Goal: Task Accomplishment & Management: Use online tool/utility

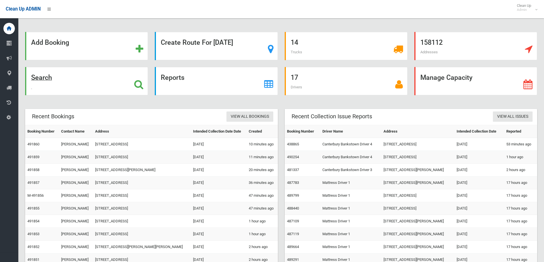
click at [58, 76] on div "Search" at bounding box center [86, 81] width 123 height 28
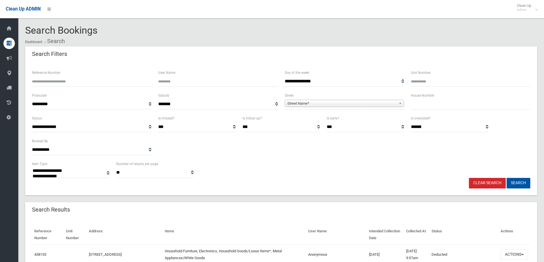
select select
click at [431, 106] on input "text" at bounding box center [470, 104] width 119 height 11
type input "**"
click at [386, 104] on span "Street Name*" at bounding box center [341, 103] width 109 height 7
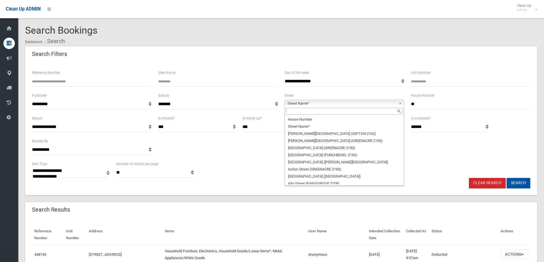
click at [310, 113] on input "text" at bounding box center [344, 111] width 116 height 7
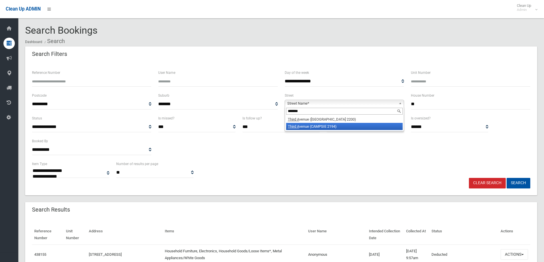
type input "*******"
click at [295, 129] on li "Third A venue (CAMPSIE 2194)" at bounding box center [344, 126] width 116 height 7
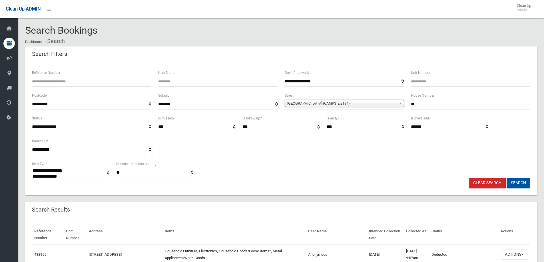
click at [521, 184] on button "Search" at bounding box center [518, 183] width 24 height 11
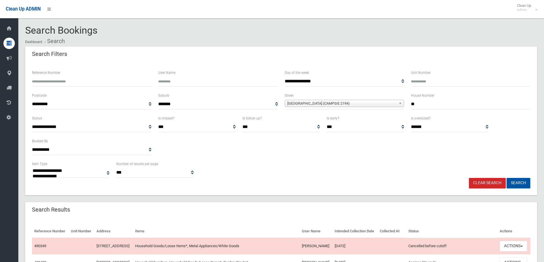
select select
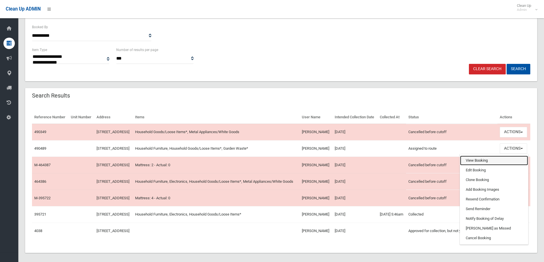
click at [478, 166] on link "View Booking" at bounding box center [494, 161] width 68 height 10
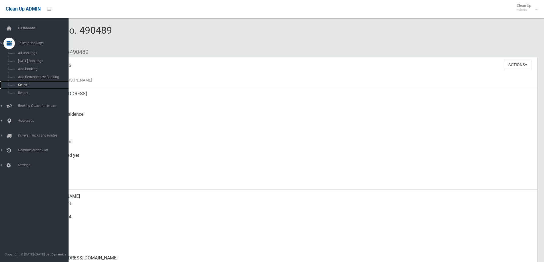
click at [24, 84] on span "Search" at bounding box center [42, 85] width 52 height 4
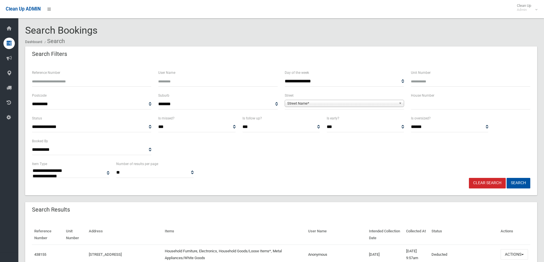
select select
